Goal: Transaction & Acquisition: Purchase product/service

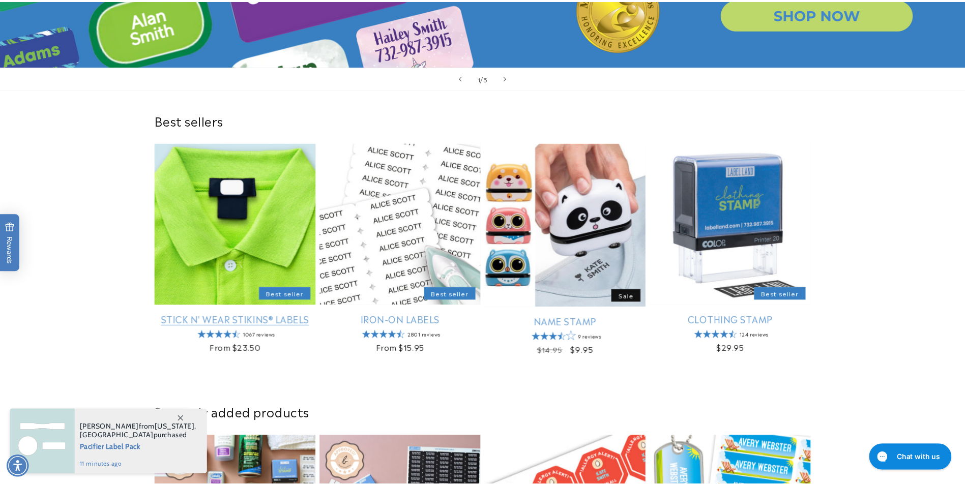
scroll to position [254, 0]
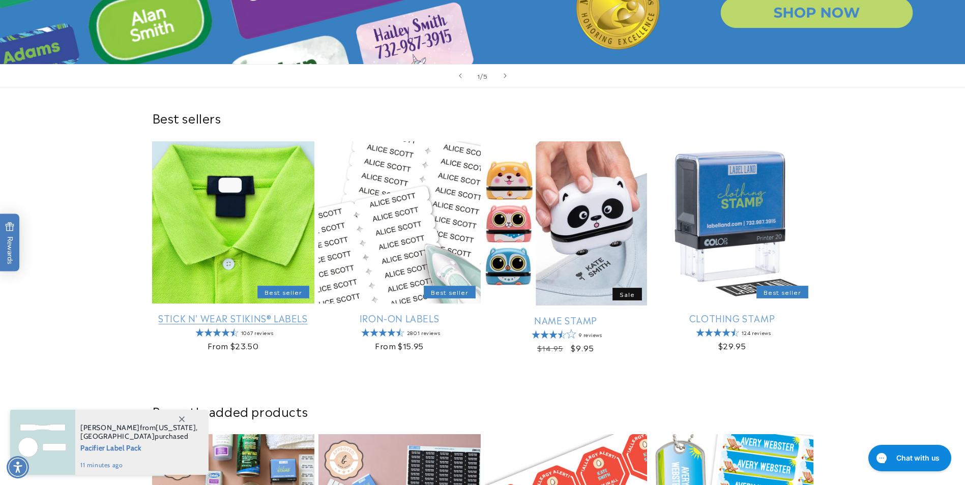
click at [178, 318] on link "Stick N' Wear Stikins® Labels" at bounding box center [233, 318] width 162 height 12
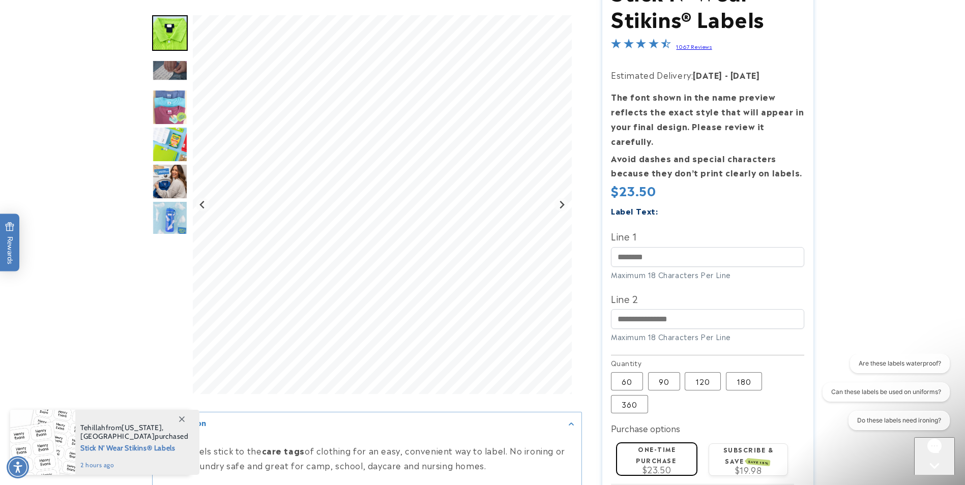
scroll to position [17, 0]
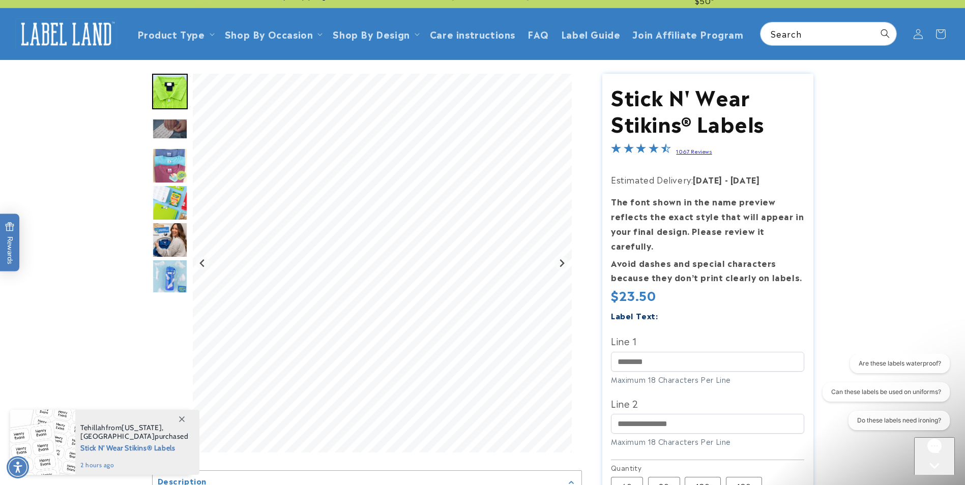
drag, startPoint x: 665, startPoint y: 243, endPoint x: 883, endPoint y: 211, distance: 220.5
click at [884, 212] on product-info at bounding box center [482, 401] width 965 height 682
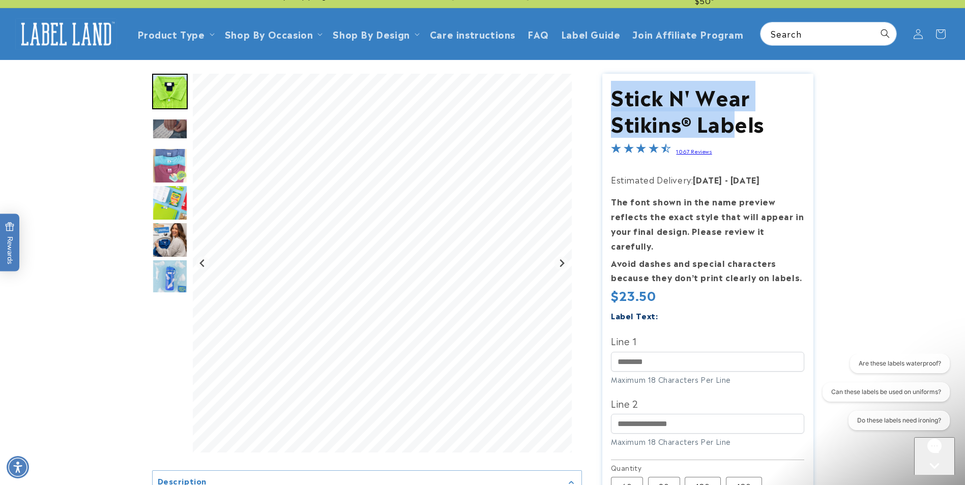
drag, startPoint x: 609, startPoint y: 100, endPoint x: 738, endPoint y: 133, distance: 133.3
click at [738, 133] on section "Stick N' Wear Stikins® Labels Stick N' Wear Stikins® Labels 1067 Reviews Estima…" at bounding box center [707, 406] width 211 height 664
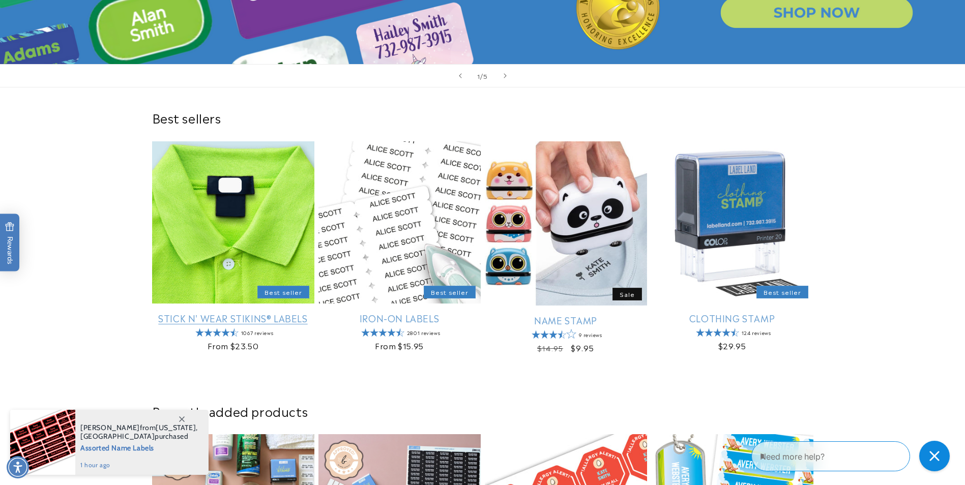
click at [172, 321] on link "Stick N' Wear Stikins® Labels" at bounding box center [233, 318] width 162 height 12
